Goal: Information Seeking & Learning: Learn about a topic

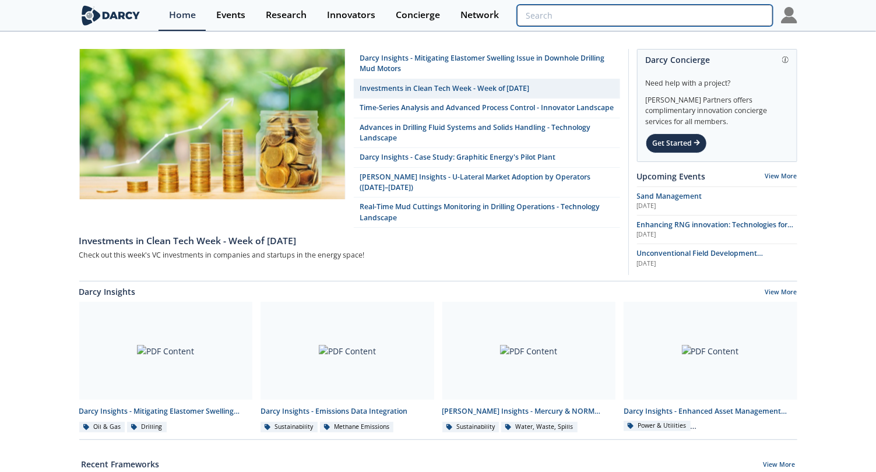
click at [438, 13] on input "search" at bounding box center [644, 16] width 255 height 22
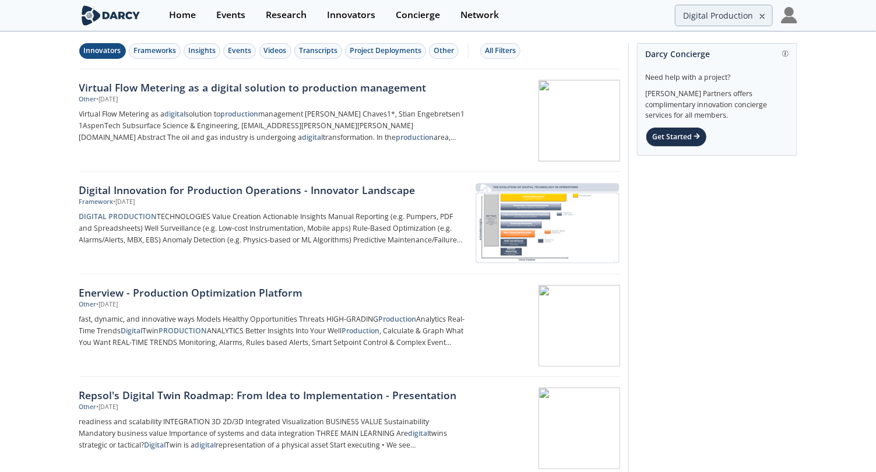
click at [110, 52] on div "Innovators" at bounding box center [102, 50] width 37 height 10
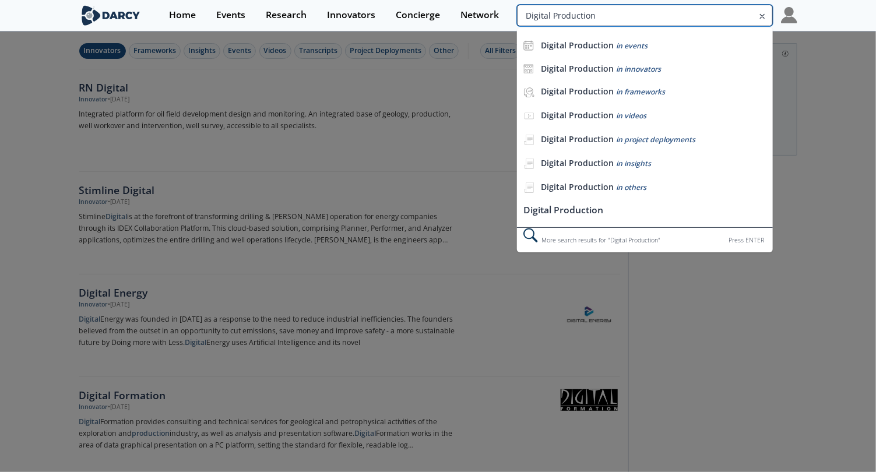
click at [438, 12] on input "Digital Production" at bounding box center [644, 16] width 255 height 22
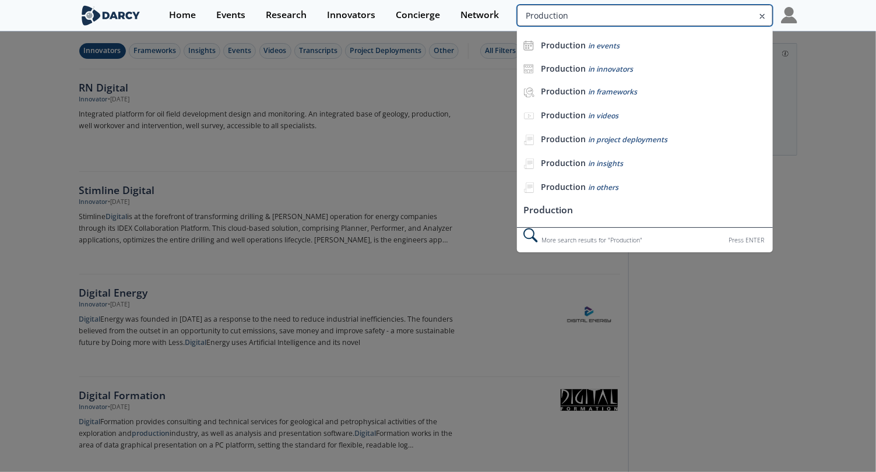
type input "Production"
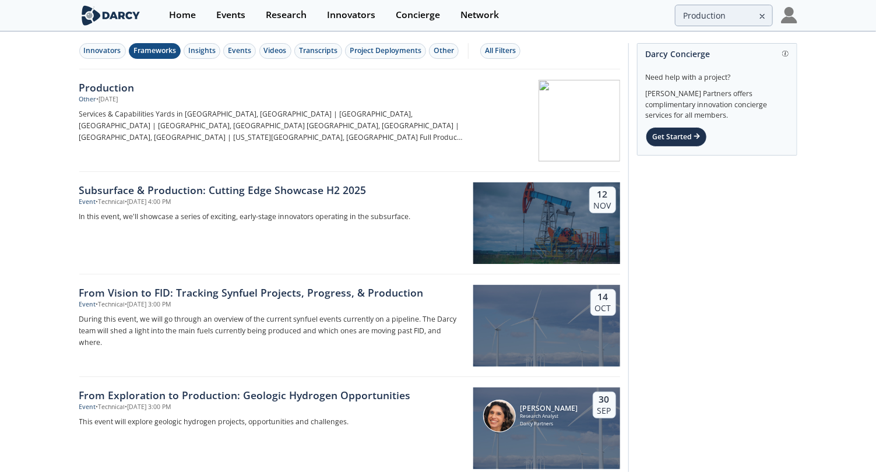
click at [168, 48] on div "Frameworks" at bounding box center [154, 50] width 43 height 10
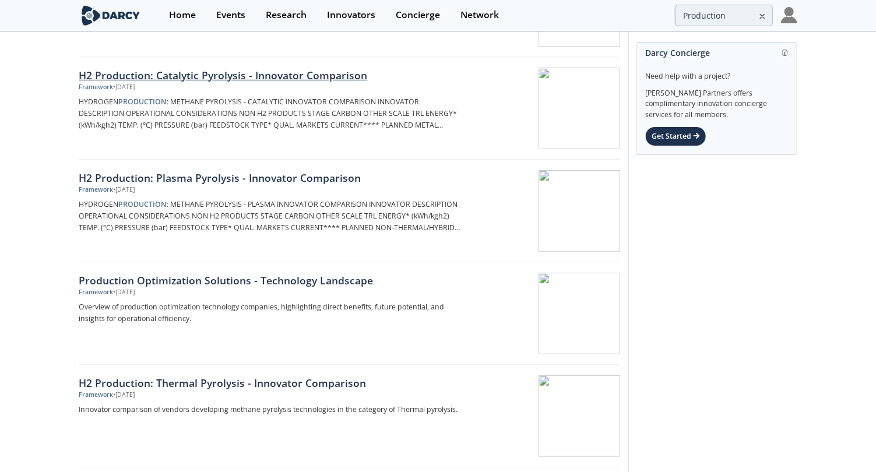
scroll to position [218, 0]
click at [313, 282] on div "Production Optimization Solutions - Technology Landscape" at bounding box center [272, 279] width 386 height 15
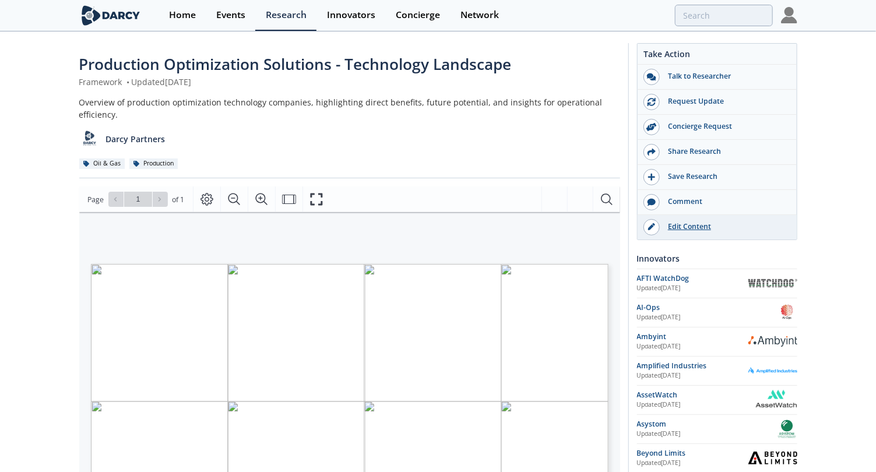
click at [438, 223] on div "Edit Content" at bounding box center [725, 226] width 131 height 10
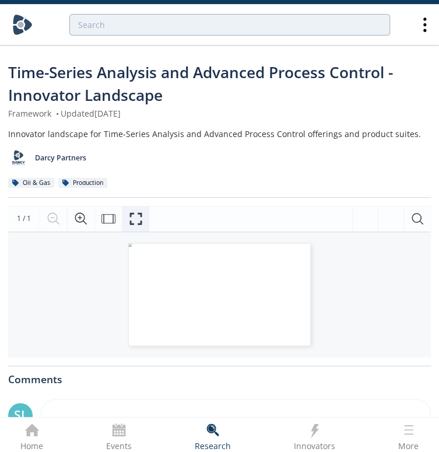
click at [139, 219] on icon "Fullscreen" at bounding box center [136, 219] width 14 height 14
click at [140, 217] on icon "Fullscreen" at bounding box center [136, 219] width 14 height 14
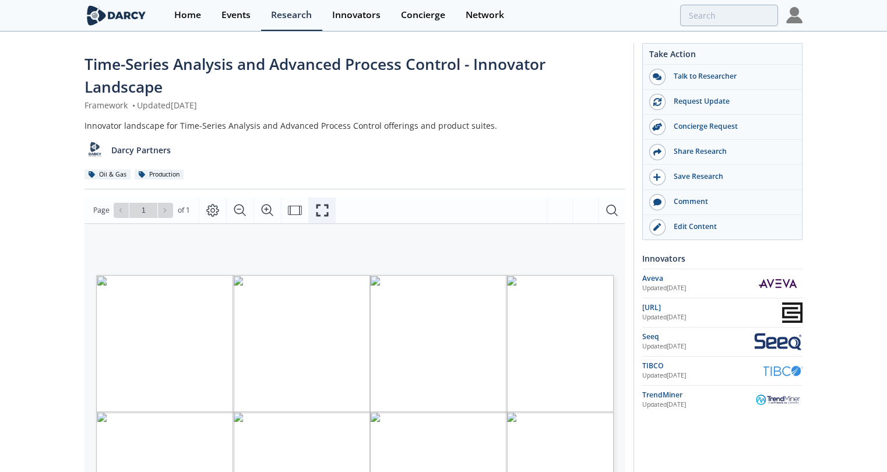
click at [319, 209] on icon "Fullscreen" at bounding box center [322, 210] width 14 height 14
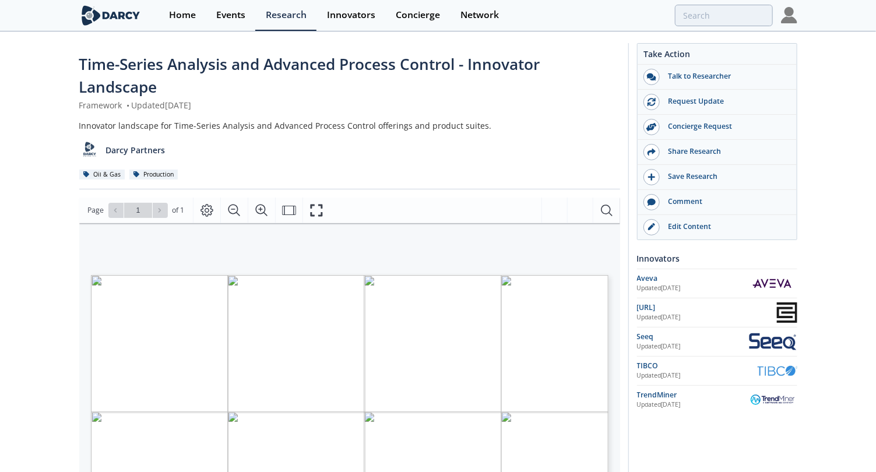
click at [5, 212] on div "Time-Series Analysis and Advanced Process Control - Innovator Landscape Framewo…" at bounding box center [438, 455] width 876 height 845
click at [438, 227] on div "Edit Content" at bounding box center [725, 226] width 131 height 10
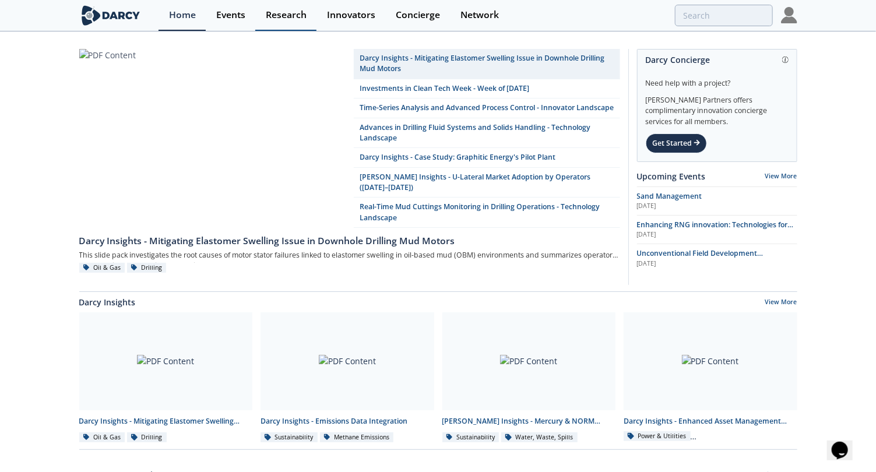
click at [281, 16] on div "Research" at bounding box center [286, 14] width 41 height 9
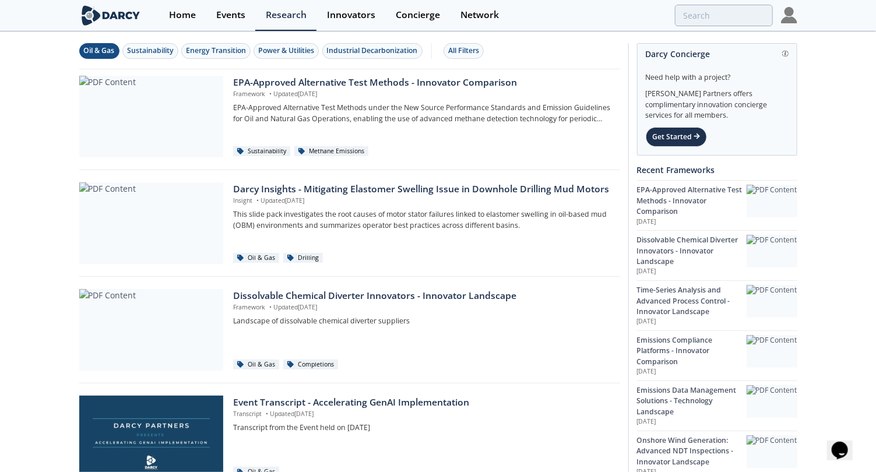
click at [101, 55] on div "Oil & Gas" at bounding box center [99, 50] width 31 height 10
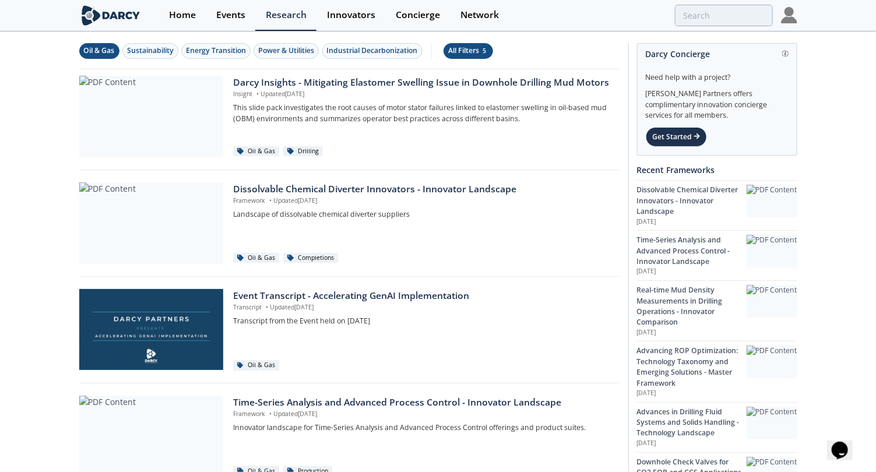
click at [474, 49] on div "All Filters 5" at bounding box center [468, 50] width 40 height 10
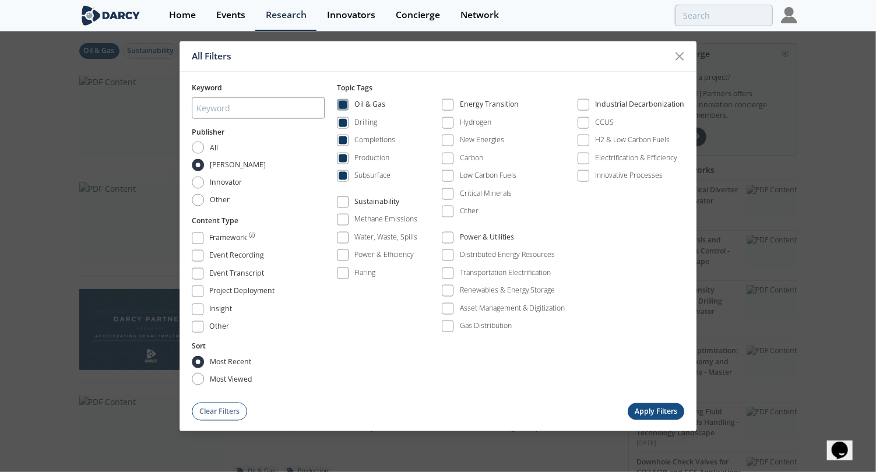
click at [347, 104] on span at bounding box center [343, 105] width 8 height 8
click at [346, 146] on span at bounding box center [343, 141] width 12 height 12
click at [347, 108] on span at bounding box center [343, 105] width 8 height 8
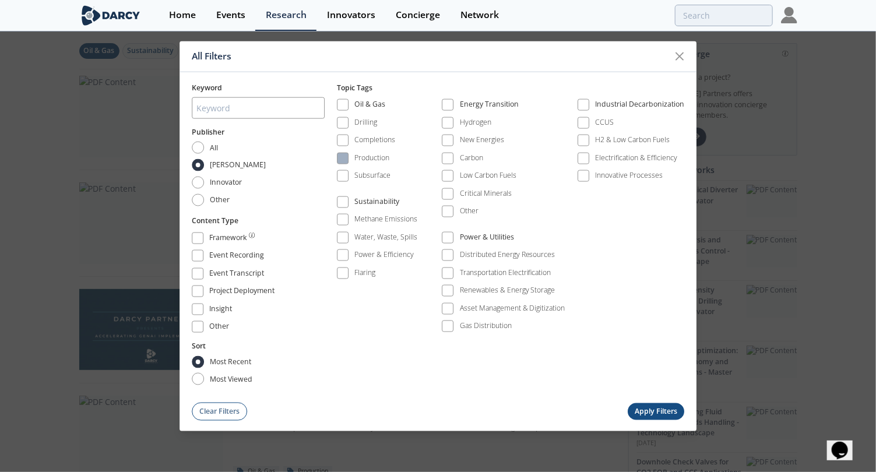
click at [344, 163] on span at bounding box center [343, 158] width 8 height 8
click at [660, 409] on button "Apply Filters" at bounding box center [656, 411] width 57 height 17
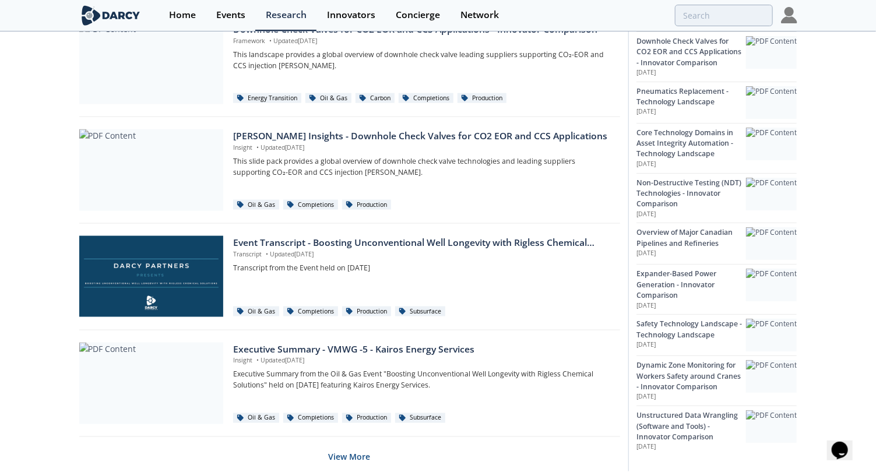
scroll to position [733, 0]
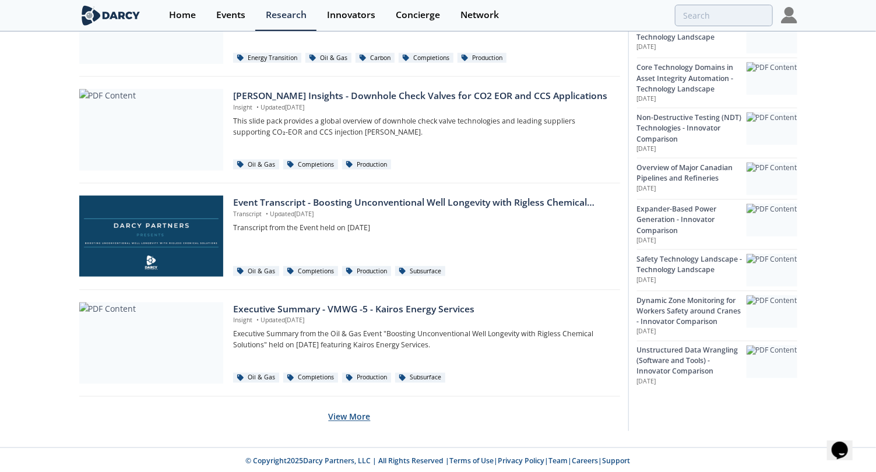
click at [340, 408] on button "View More" at bounding box center [350, 417] width 42 height 29
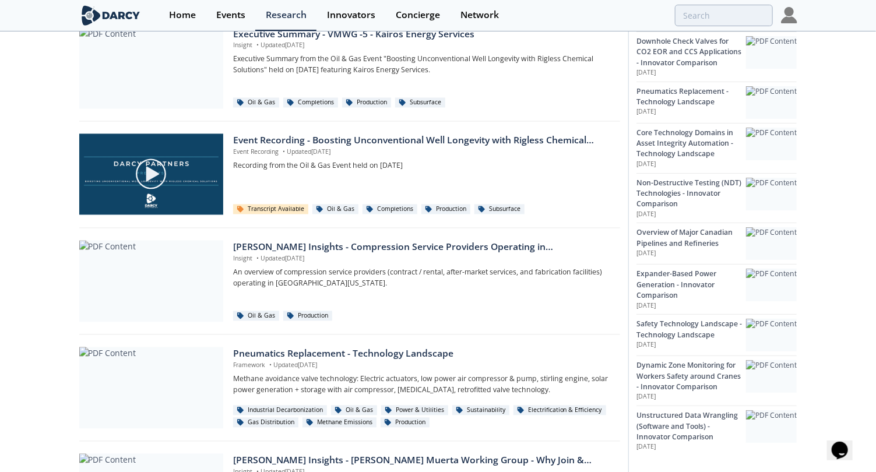
scroll to position [1009, 0]
click at [287, 242] on div "Darcy Insights - Compression Service Providers Operating in Southern Delaware" at bounding box center [422, 247] width 378 height 14
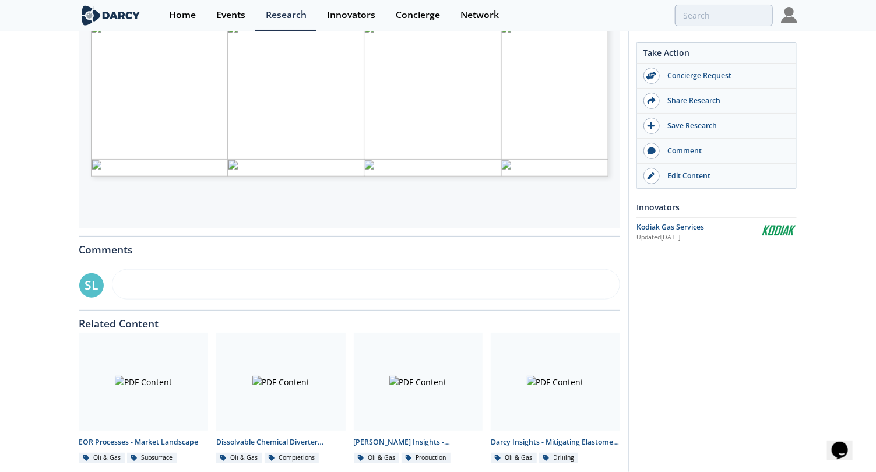
scroll to position [444, 0]
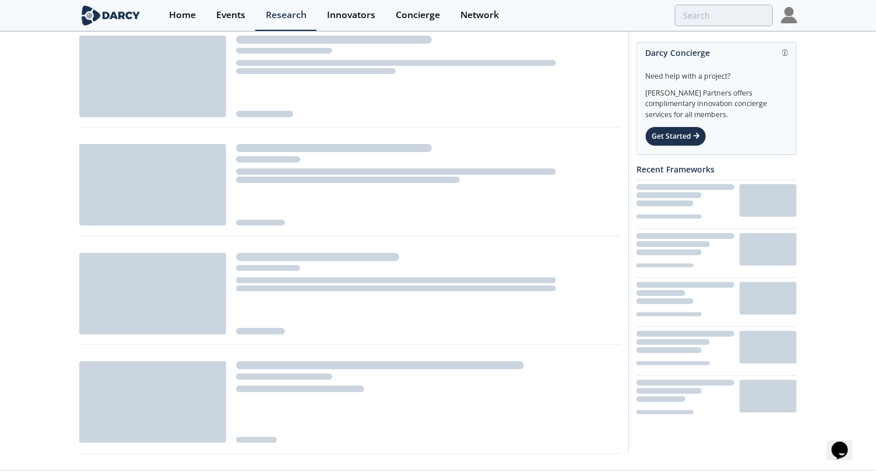
scroll to position [719, 0]
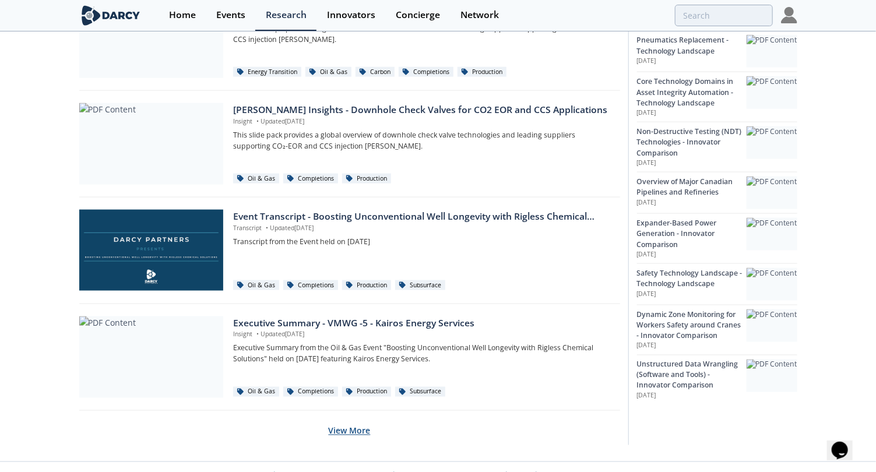
click at [364, 430] on button "View More" at bounding box center [350, 431] width 42 height 29
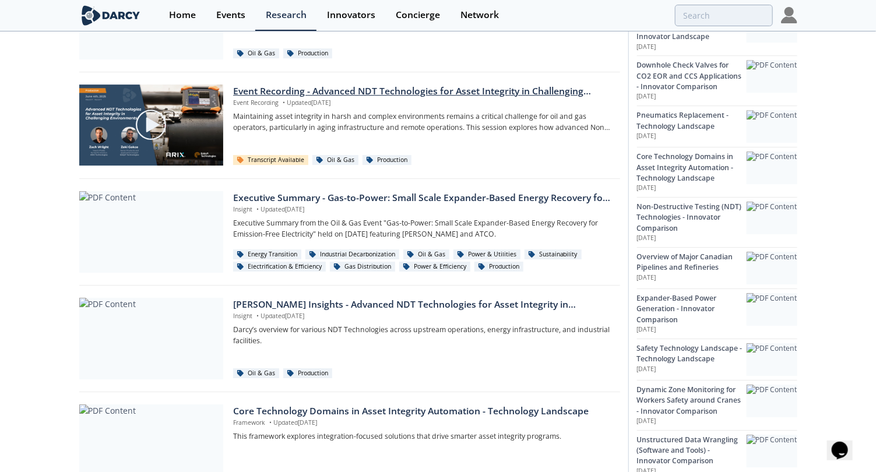
scroll to position [1698, 0]
click at [395, 84] on div "Event Recording - Advanced NDT Technologies for Asset Integrity in Challenging …" at bounding box center [422, 91] width 378 height 14
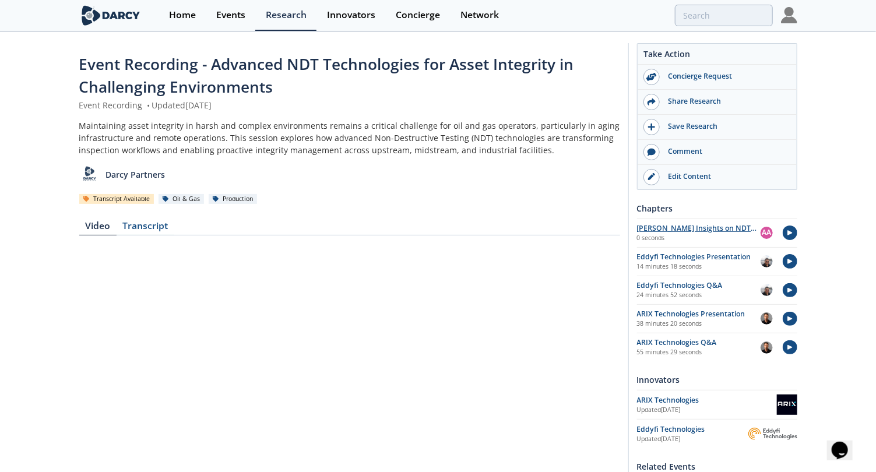
click at [700, 229] on div "Darcy Insights on NDT technologies" at bounding box center [699, 228] width 124 height 10
click at [238, 12] on div "Events" at bounding box center [230, 14] width 29 height 9
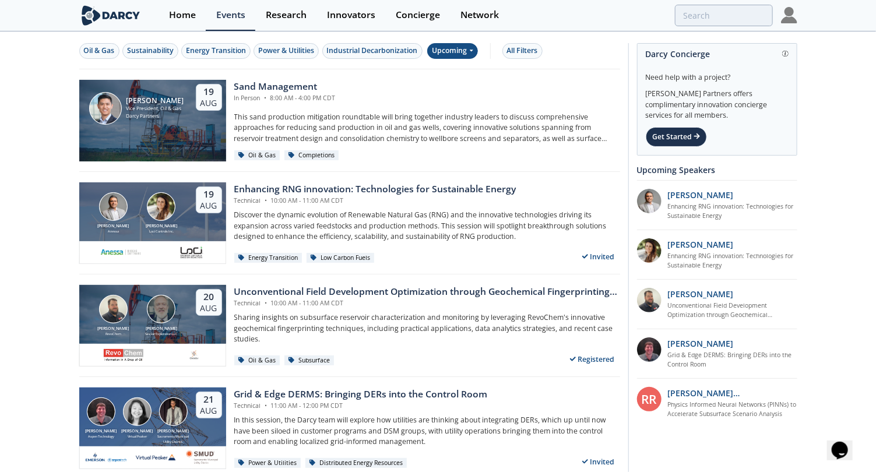
click at [463, 48] on div "Upcoming" at bounding box center [452, 51] width 51 height 16
click at [468, 85] on div "Past" at bounding box center [465, 88] width 72 height 19
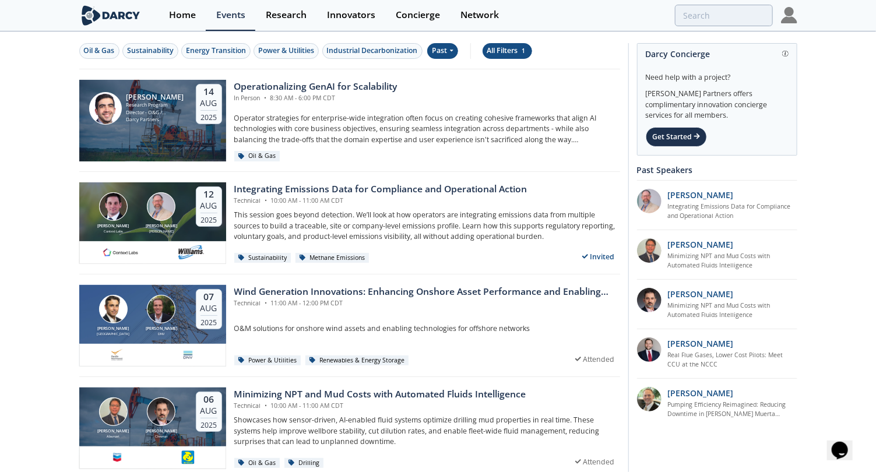
click at [501, 51] on div "All Filters 1" at bounding box center [507, 50] width 40 height 10
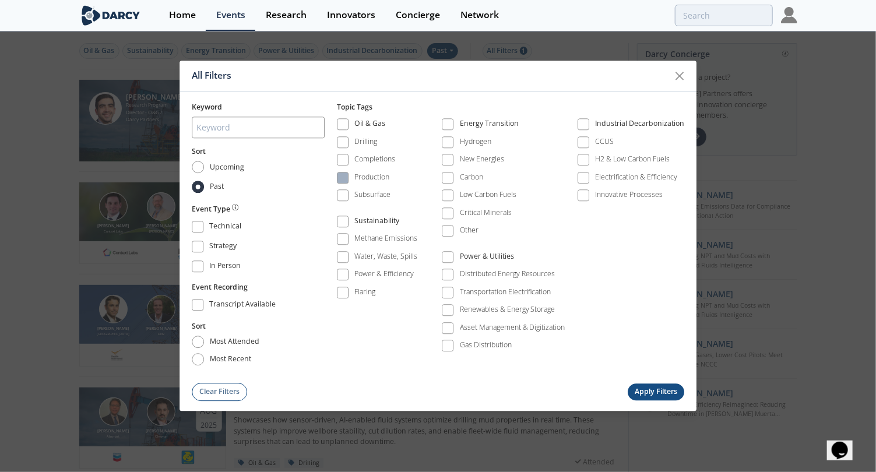
click at [343, 180] on span at bounding box center [343, 178] width 8 height 8
click at [665, 393] on button "Apply Filters" at bounding box center [656, 391] width 57 height 17
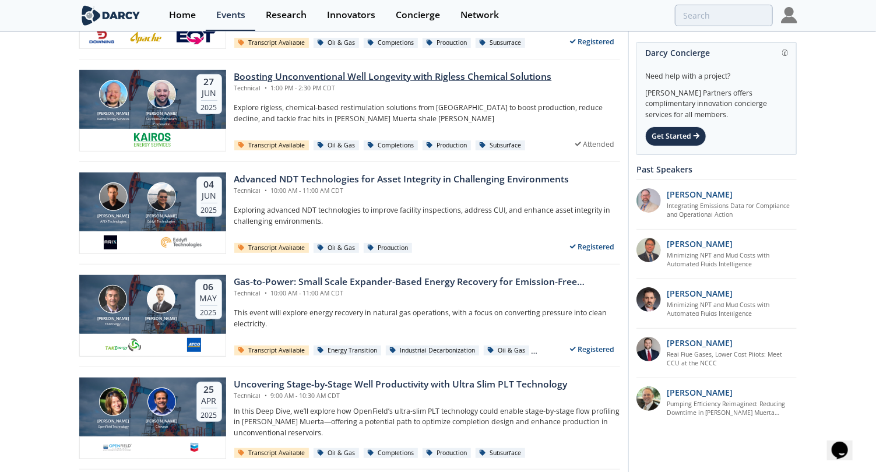
scroll to position [125, 0]
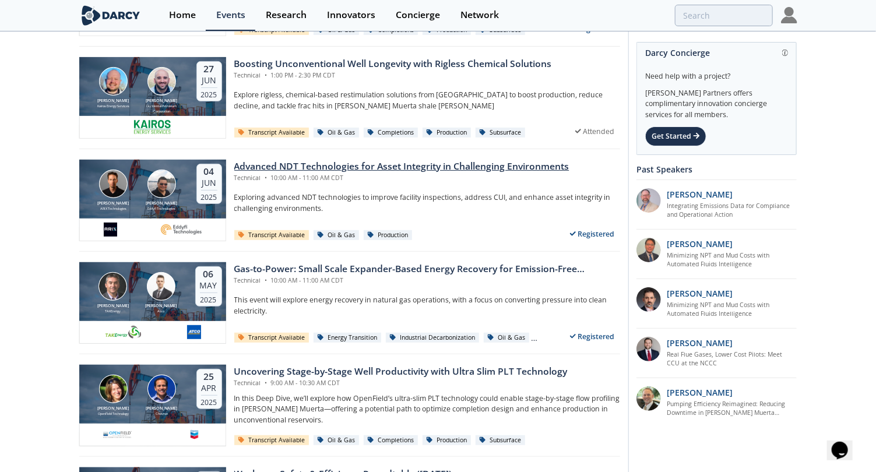
click at [413, 167] on div "Advanced NDT Technologies for Asset Integrity in Challenging Environments" at bounding box center [401, 167] width 335 height 14
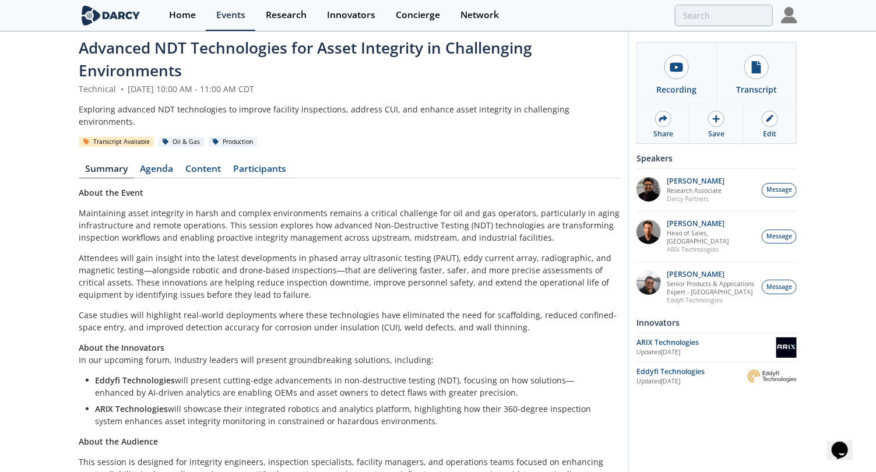
scroll to position [18, 0]
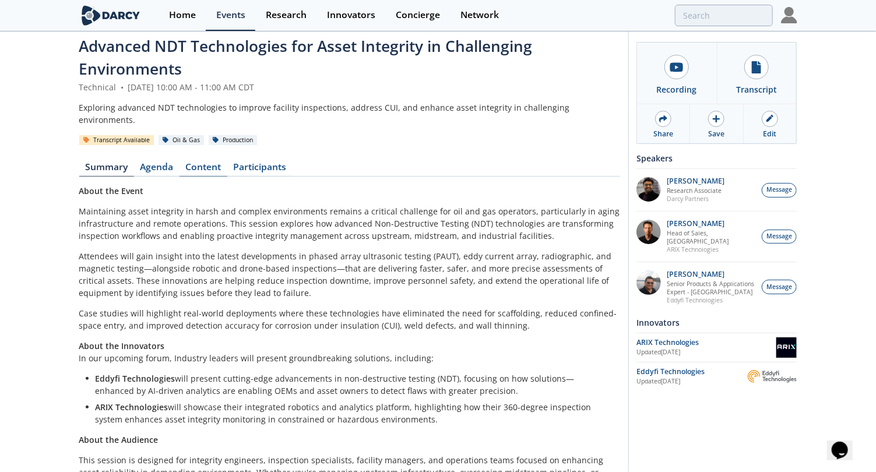
click at [207, 163] on link "Content" at bounding box center [203, 170] width 48 height 14
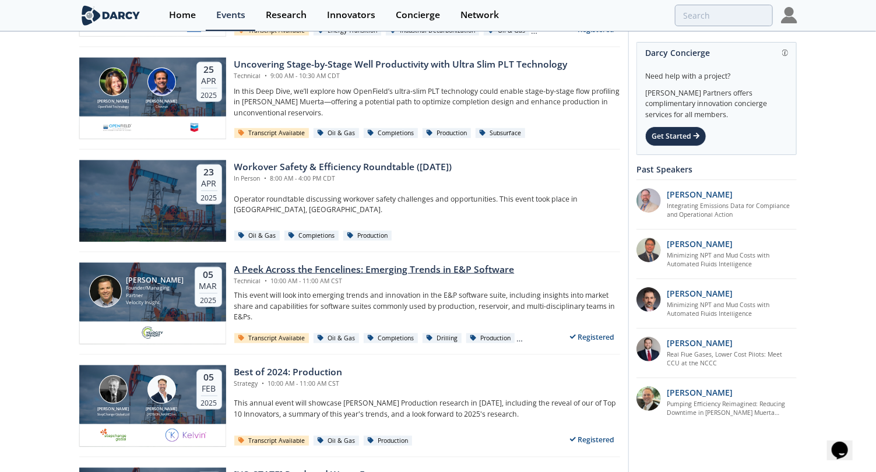
scroll to position [433, 0]
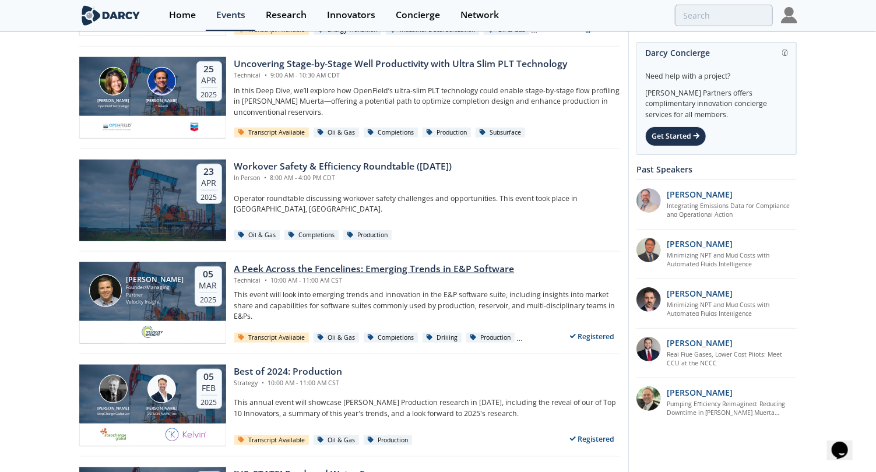
click at [380, 264] on div "A Peek Across the Fencelines: Emerging Trends in E&P Software" at bounding box center [374, 269] width 280 height 14
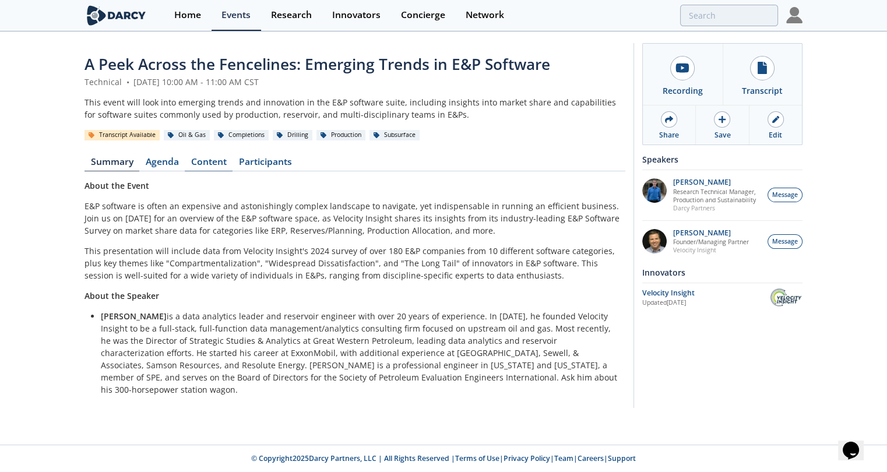
click at [217, 158] on link "Content" at bounding box center [209, 164] width 48 height 14
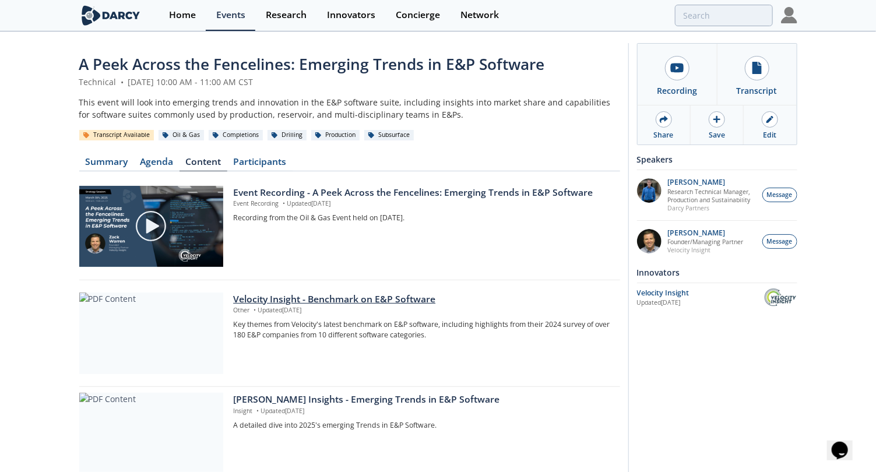
scroll to position [53, 0]
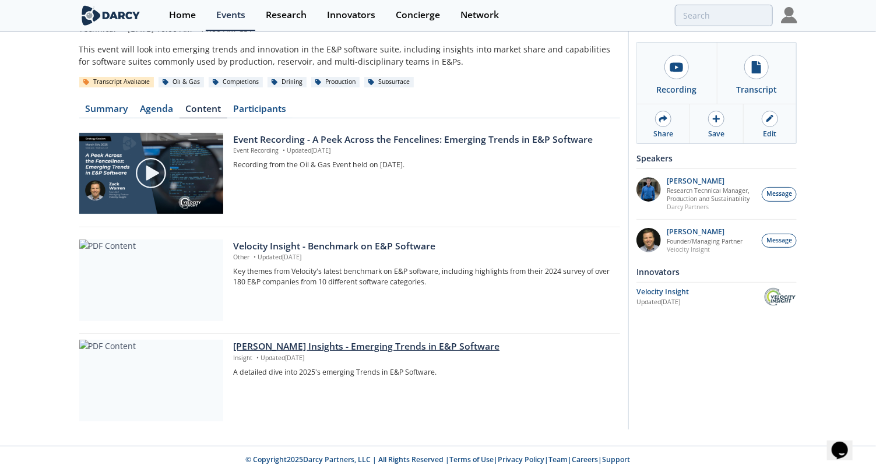
click at [365, 348] on div "Darcy Insights - Emerging Trends in E&P Software" at bounding box center [422, 347] width 378 height 14
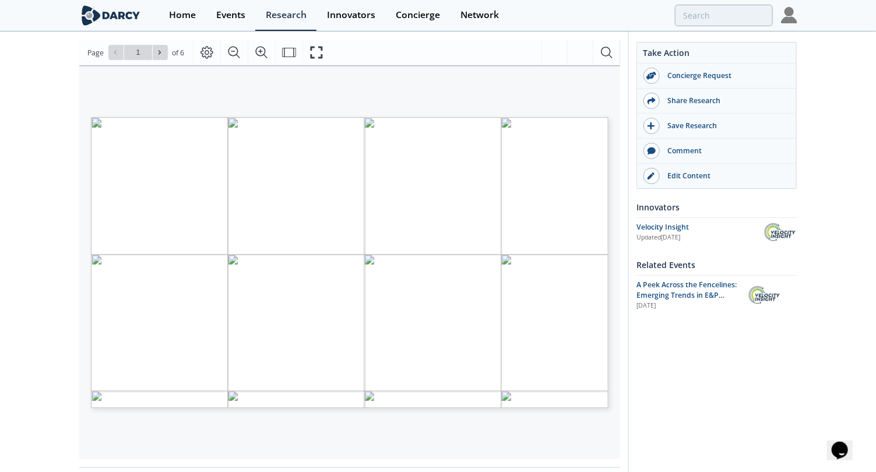
scroll to position [160, 0]
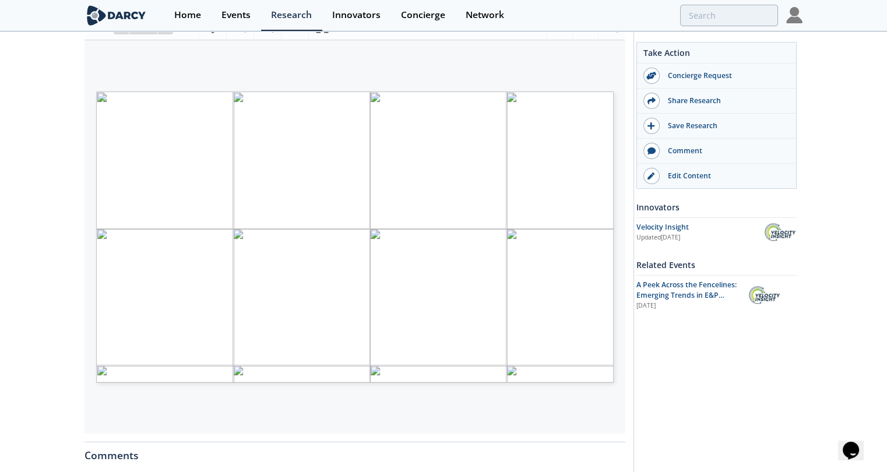
type input "4"
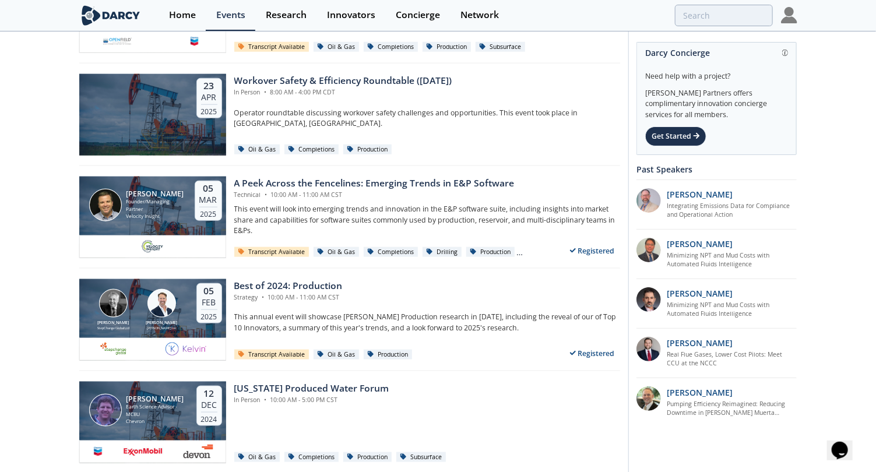
scroll to position [570, 0]
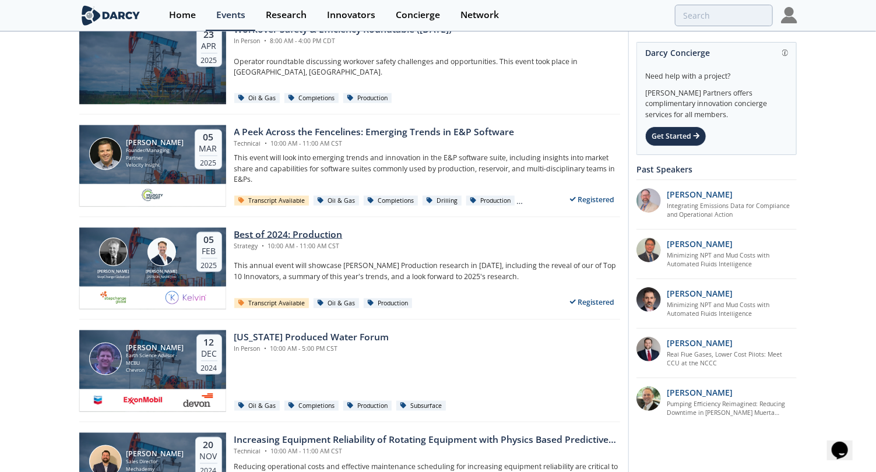
click at [289, 230] on div "Best of 2024: Production" at bounding box center [288, 235] width 108 height 14
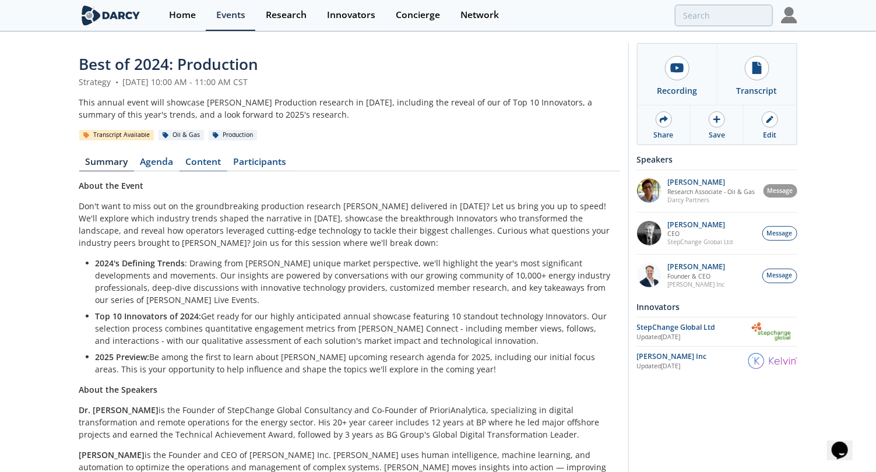
click at [196, 159] on link "Content" at bounding box center [203, 164] width 48 height 14
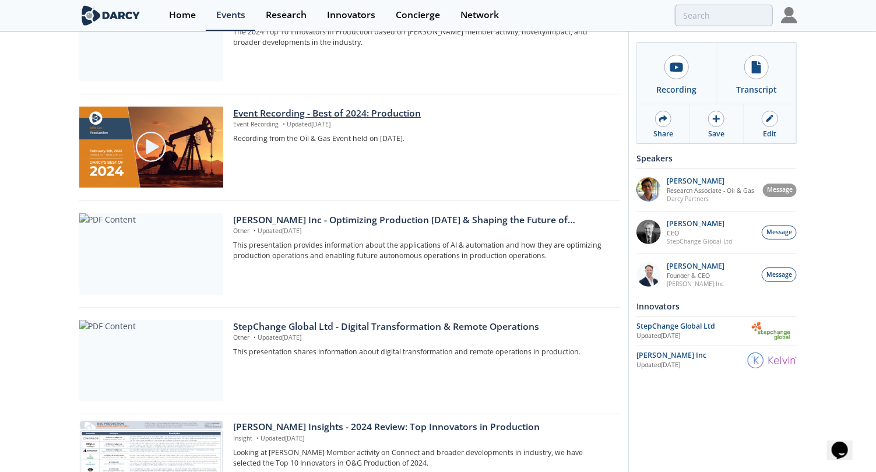
scroll to position [266, 0]
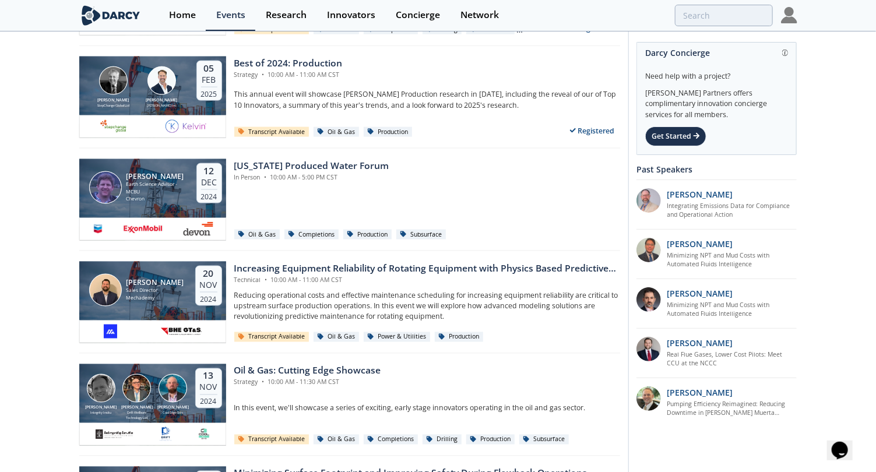
scroll to position [743, 0]
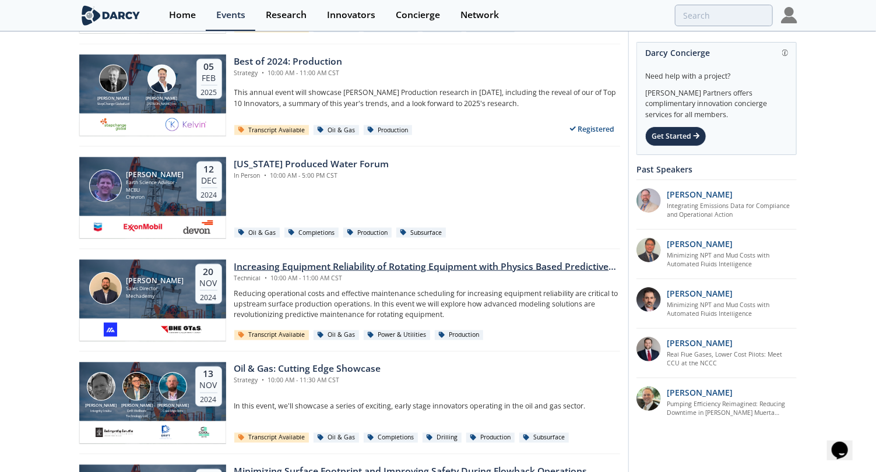
click at [505, 261] on div "Increasing Equipment Reliability of Rotating Equipment with Physics Based Predi…" at bounding box center [427, 267] width 386 height 14
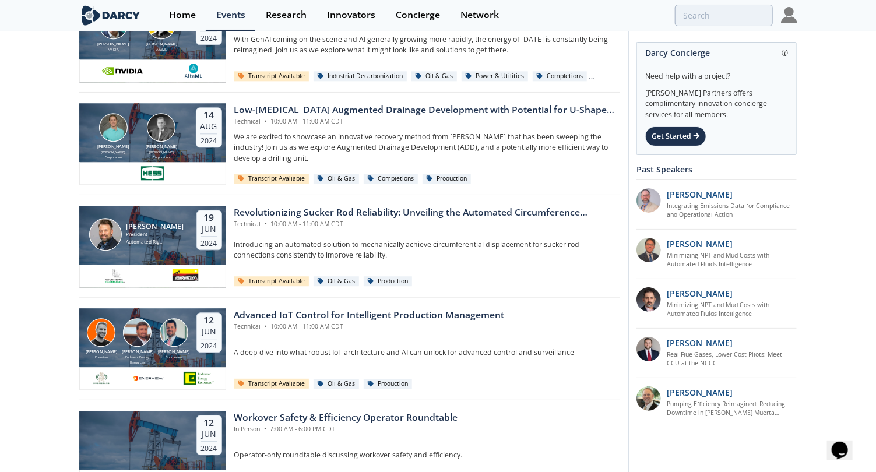
scroll to position [1339, 0]
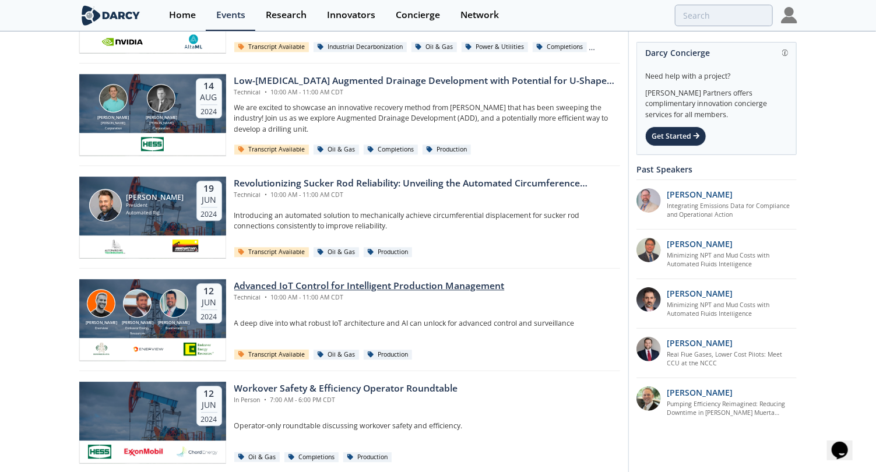
click at [437, 280] on div "Advanced IoT Control for Intelligent Production Management" at bounding box center [369, 286] width 270 height 14
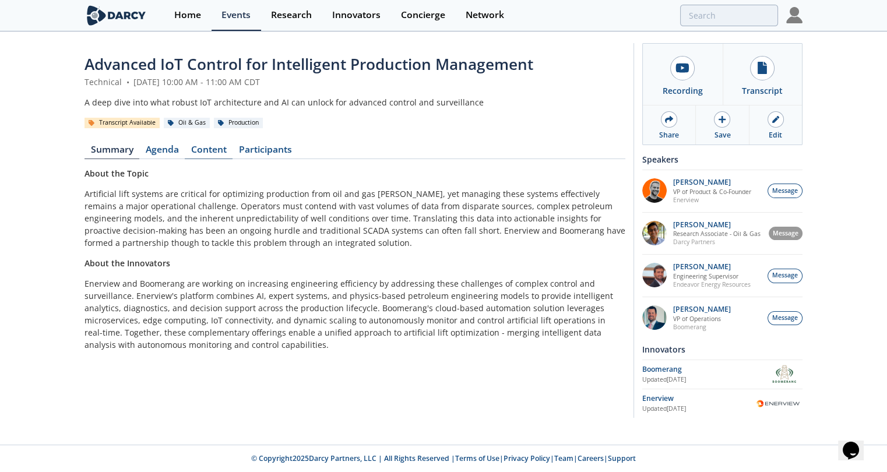
click at [205, 149] on link "Content" at bounding box center [209, 152] width 48 height 14
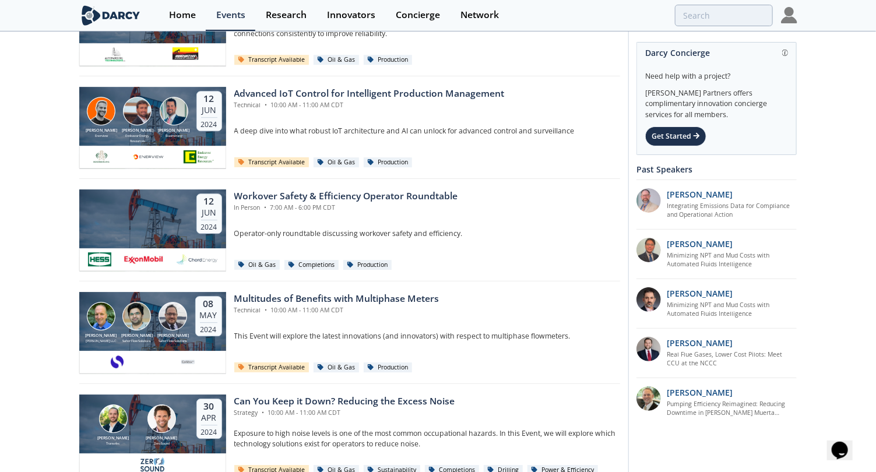
scroll to position [1532, 0]
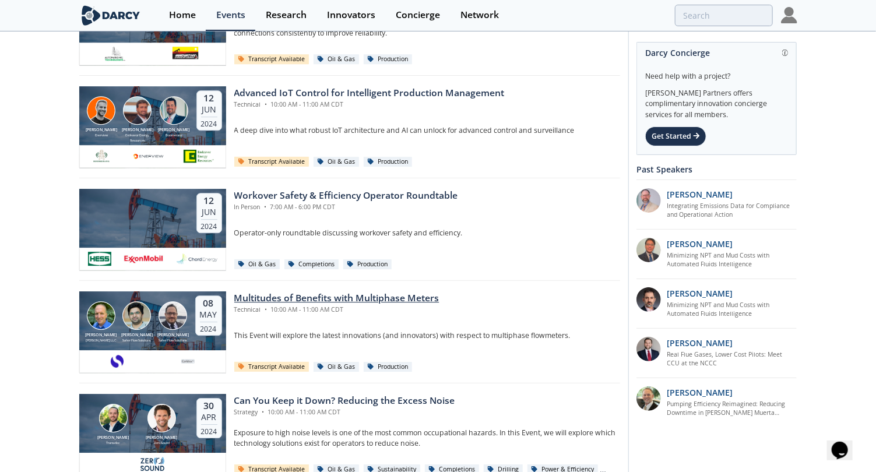
click at [396, 295] on div "Multitudes of Benefits with Multiphase Meters" at bounding box center [336, 298] width 205 height 14
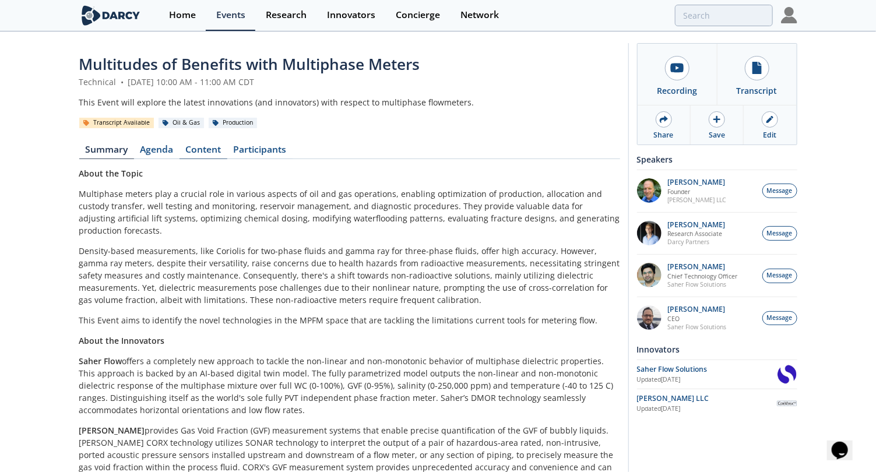
click at [196, 155] on link "Content" at bounding box center [203, 152] width 48 height 14
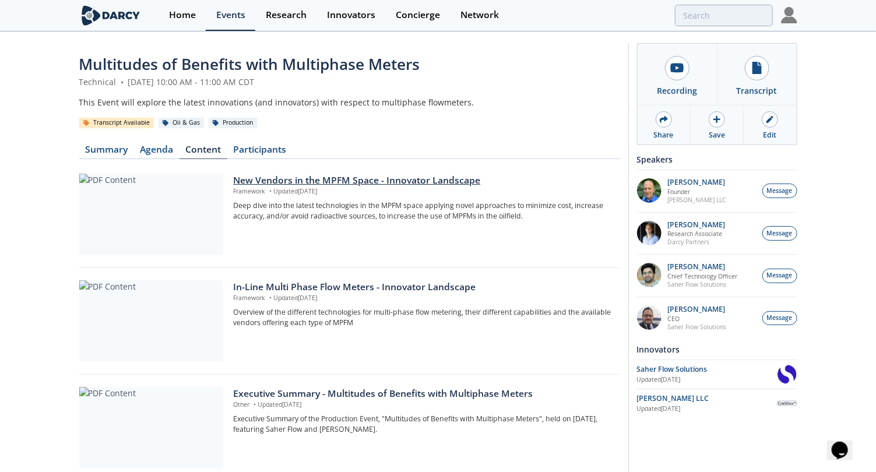
click at [410, 179] on div "New Vendors in the MPFM Space - Innovator Landscape" at bounding box center [422, 181] width 378 height 14
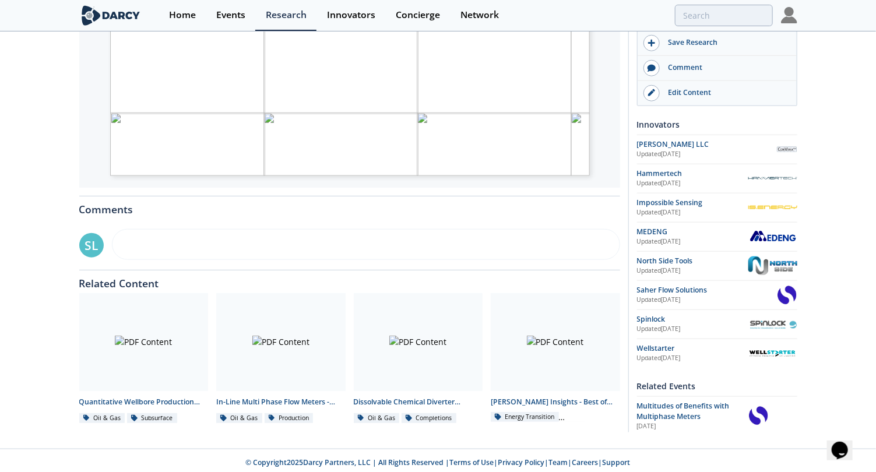
scroll to position [418, 0]
click at [258, 397] on div "In-Line Multi Phase Flow Meters - Innovator Landscape" at bounding box center [280, 402] width 129 height 10
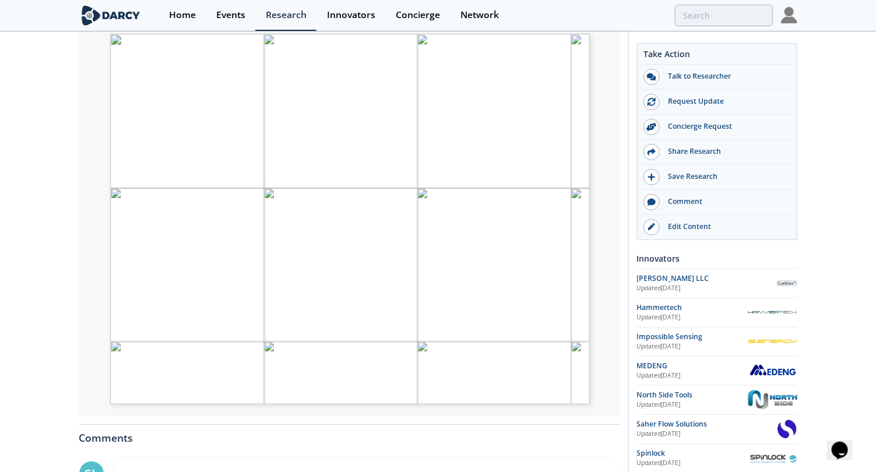
scroll to position [191, 0]
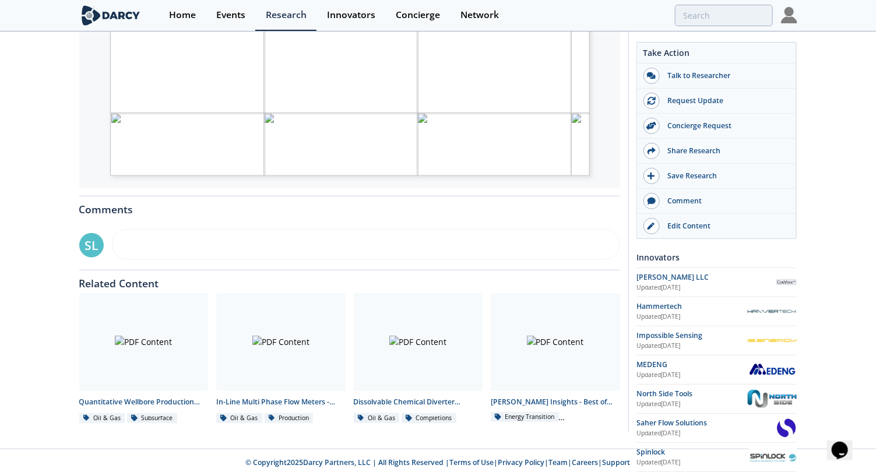
scroll to position [160, 0]
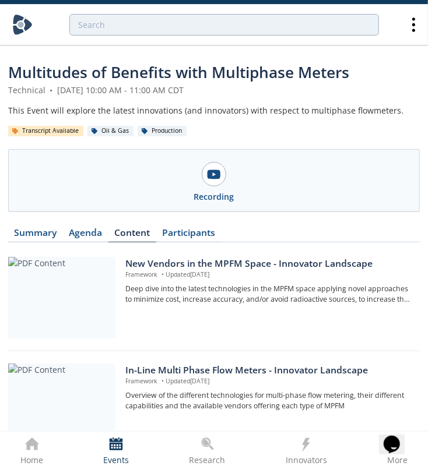
drag, startPoint x: 347, startPoint y: 73, endPoint x: 4, endPoint y: 78, distance: 343.3
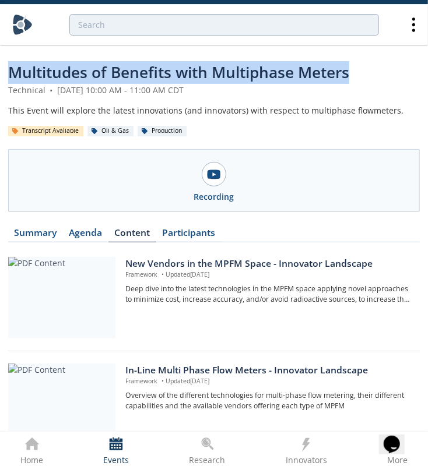
drag, startPoint x: 11, startPoint y: 70, endPoint x: 364, endPoint y: 64, distance: 352.6
click at [364, 64] on div "Multitudes of Benefits with Multiphase Meters" at bounding box center [213, 72] width 411 height 23
copy span "Multitudes of Benefits with Multiphase Meters"
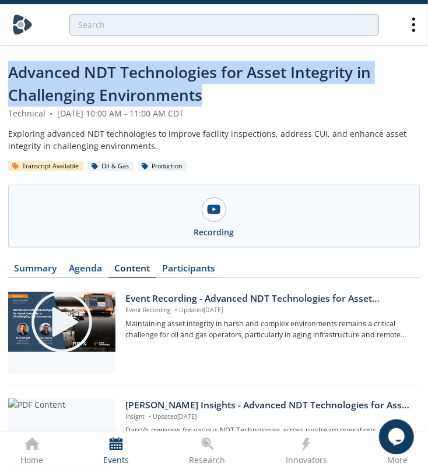
drag, startPoint x: 9, startPoint y: 71, endPoint x: 228, endPoint y: 93, distance: 219.6
click at [228, 93] on div "Advanced NDT Technologies for Asset Integrity in Challenging Environments" at bounding box center [213, 84] width 411 height 46
copy span "Advanced NDT Technologies for Asset Integrity in Challenging Environments"
drag, startPoint x: 228, startPoint y: 93, endPoint x: 171, endPoint y: 98, distance: 56.8
click at [171, 98] on span "Advanced NDT Technologies for Asset Integrity in Challenging Environments" at bounding box center [189, 84] width 362 height 44
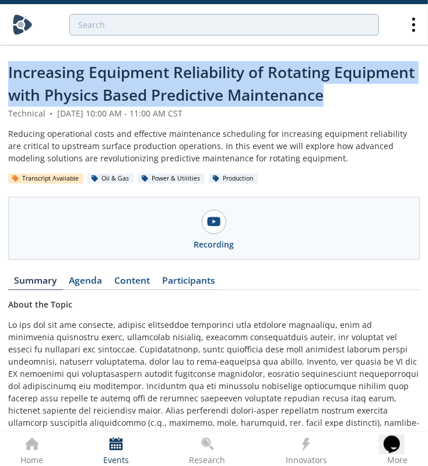
drag, startPoint x: 9, startPoint y: 72, endPoint x: 338, endPoint y: 95, distance: 329.5
click at [338, 95] on div "Increasing Equipment Reliability of Rotating Equipment with Physics Based Predi…" at bounding box center [213, 84] width 411 height 46
copy span "Increasing Equipment Reliability of Rotating Equipment with Physics Based Predi…"
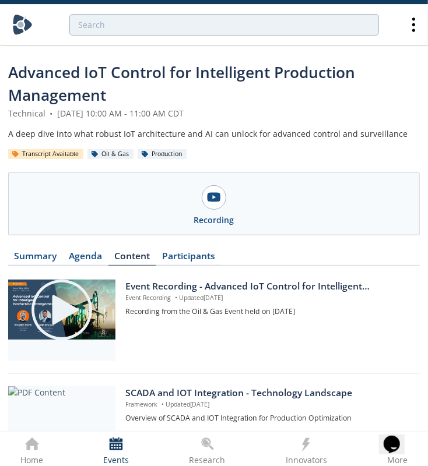
click at [69, 78] on span "Advanced IoT Control for Intelligent Production Management" at bounding box center [181, 84] width 347 height 44
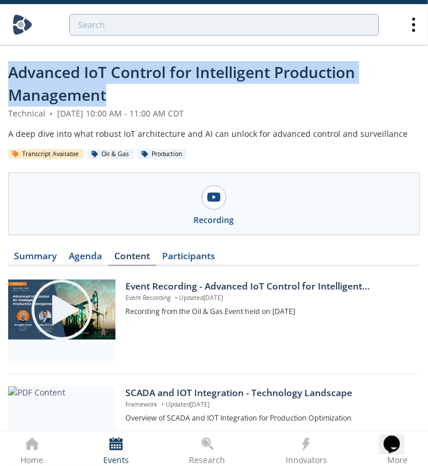
drag, startPoint x: 105, startPoint y: 96, endPoint x: -5, endPoint y: 66, distance: 114.2
click at [0, 66] on html "Advanced IoT Control for Intelligent Production Management Technical • [DATE] 1…" at bounding box center [214, 233] width 428 height 466
copy span "Advanced IoT Control for Intelligent Production Management"
